Goal: Task Accomplishment & Management: Use online tool/utility

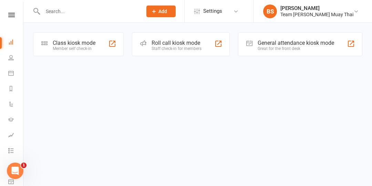
click at [71, 48] on div "Member self check-in" at bounding box center [74, 48] width 43 height 5
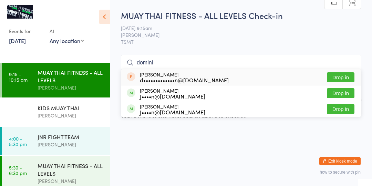
type input "domini"
click at [342, 78] on button "Drop in" at bounding box center [341, 77] width 28 height 10
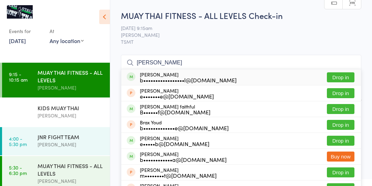
type input "[PERSON_NAME]"
click at [335, 79] on button "Drop in" at bounding box center [341, 77] width 28 height 10
